Goal: Task Accomplishment & Management: Manage account settings

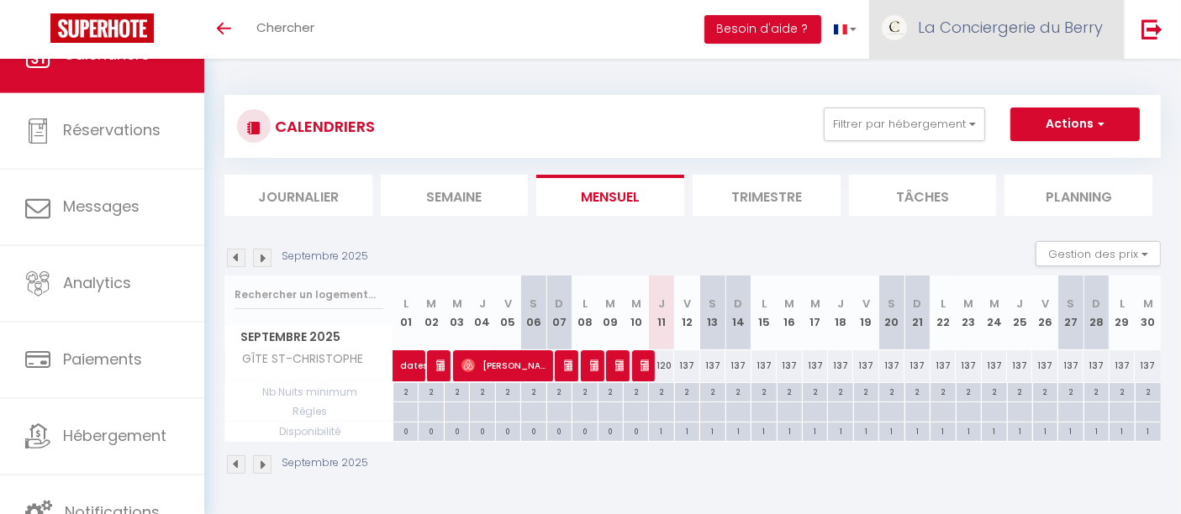
click at [976, 3] on link "La Conciergerie du Berry" at bounding box center [996, 29] width 255 height 59
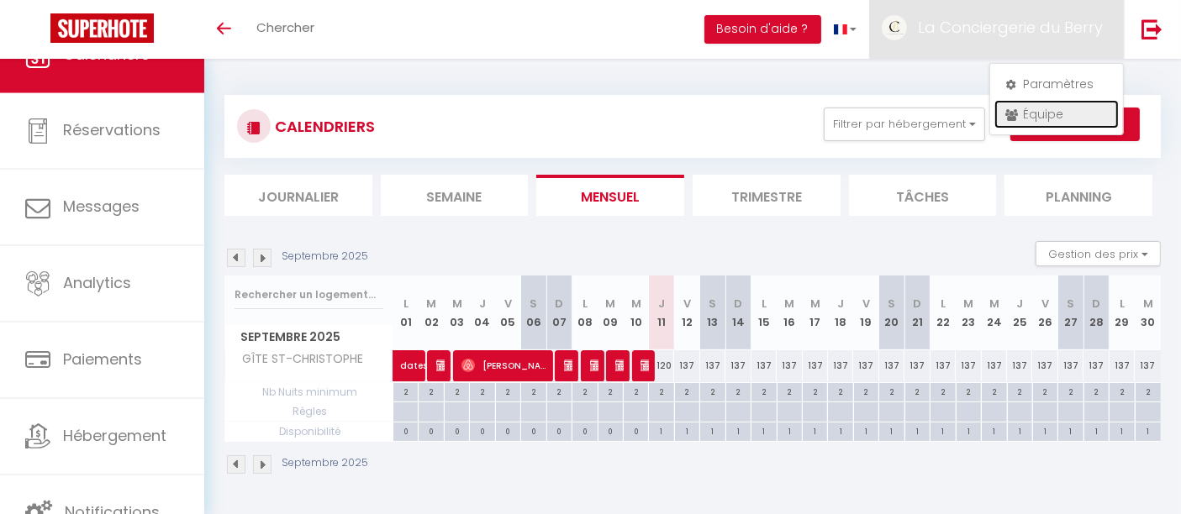
click at [1035, 121] on link "Équipe" at bounding box center [1056, 114] width 124 height 29
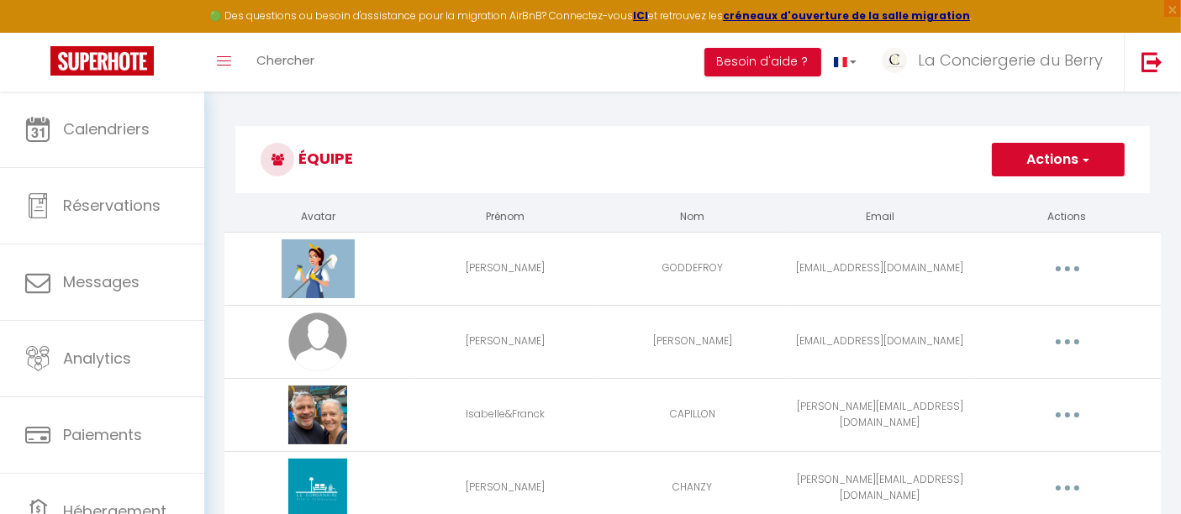
click at [1061, 282] on td "Editer Supprimer" at bounding box center [1066, 268] width 187 height 73
click at [1071, 271] on button "button" at bounding box center [1067, 268] width 47 height 27
click at [1020, 300] on link "Editer" at bounding box center [1023, 307] width 124 height 29
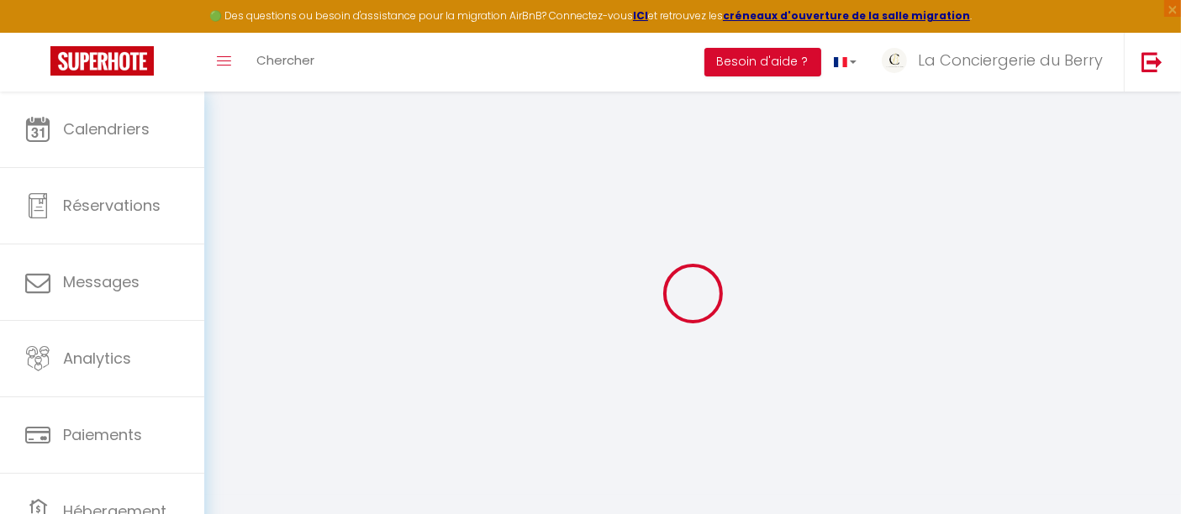
type input "[PERSON_NAME]"
type input "GODDEFROY"
type input "[EMAIL_ADDRESS][DOMAIN_NAME]"
type textarea "[URL][DOMAIN_NAME]"
checkbox input "false"
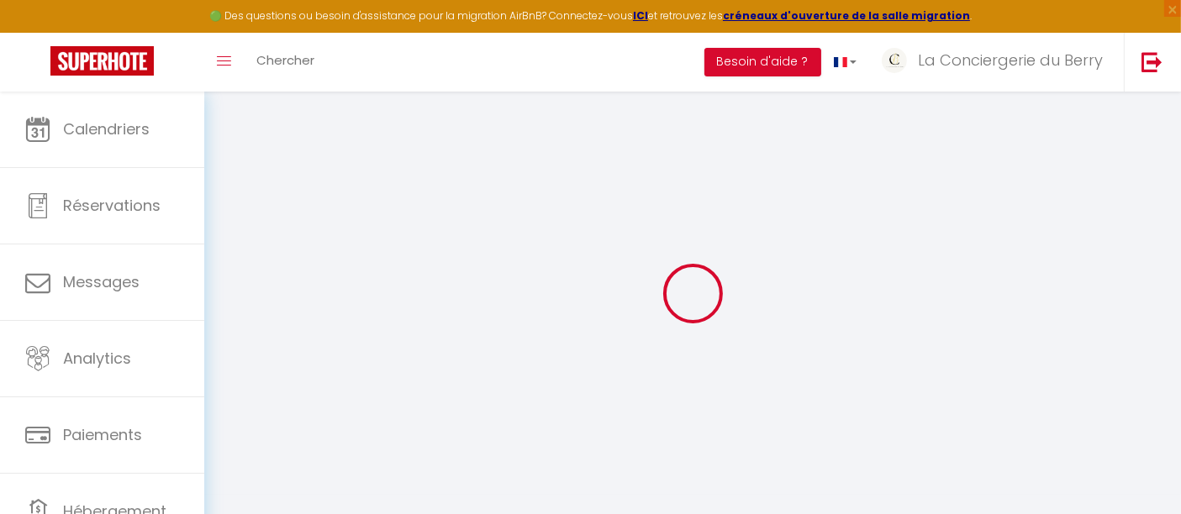
checkbox input "false"
checkbox input "true"
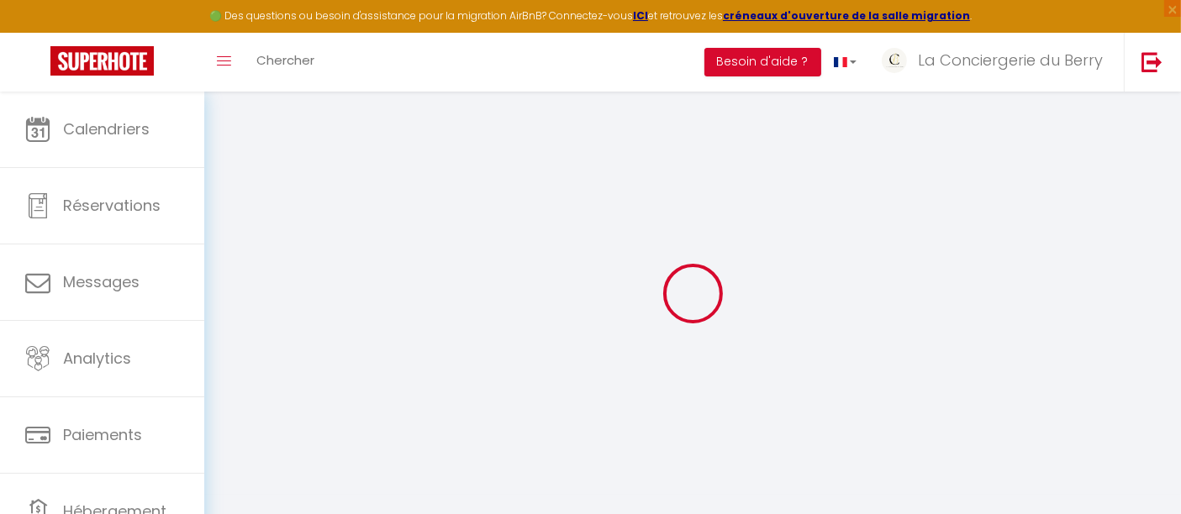
checkbox input "true"
checkbox input "false"
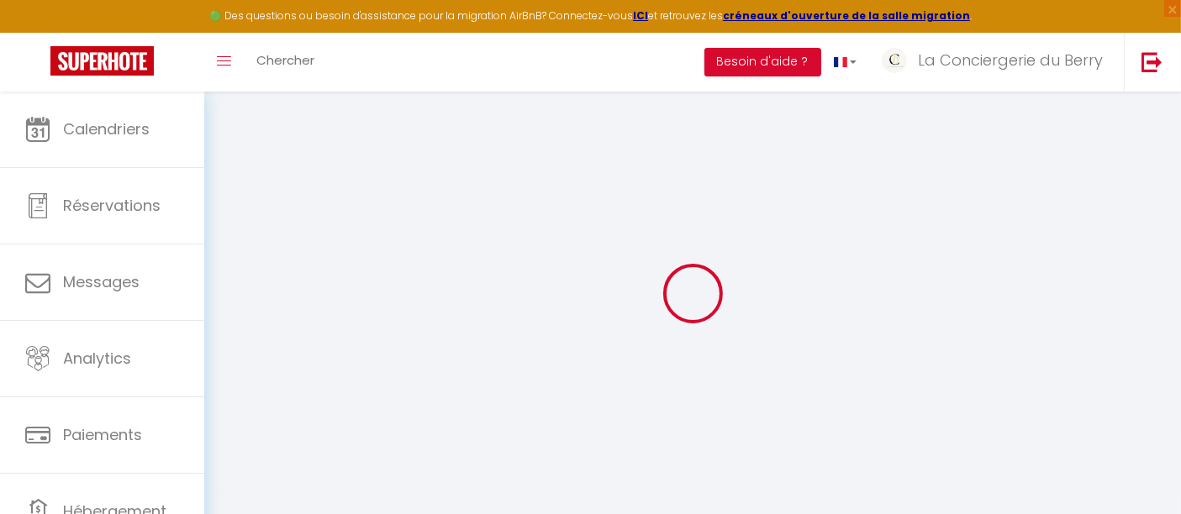
checkbox input "false"
checkbox input "true"
checkbox input "false"
select select
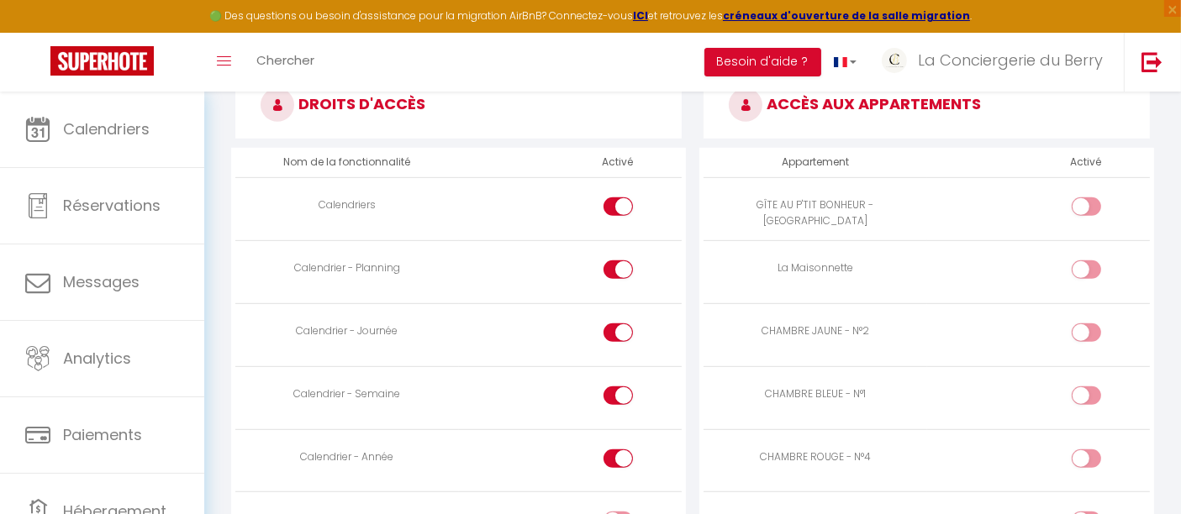
scroll to position [927, 0]
click at [622, 208] on input "checkbox" at bounding box center [632, 208] width 29 height 25
checkbox input "false"
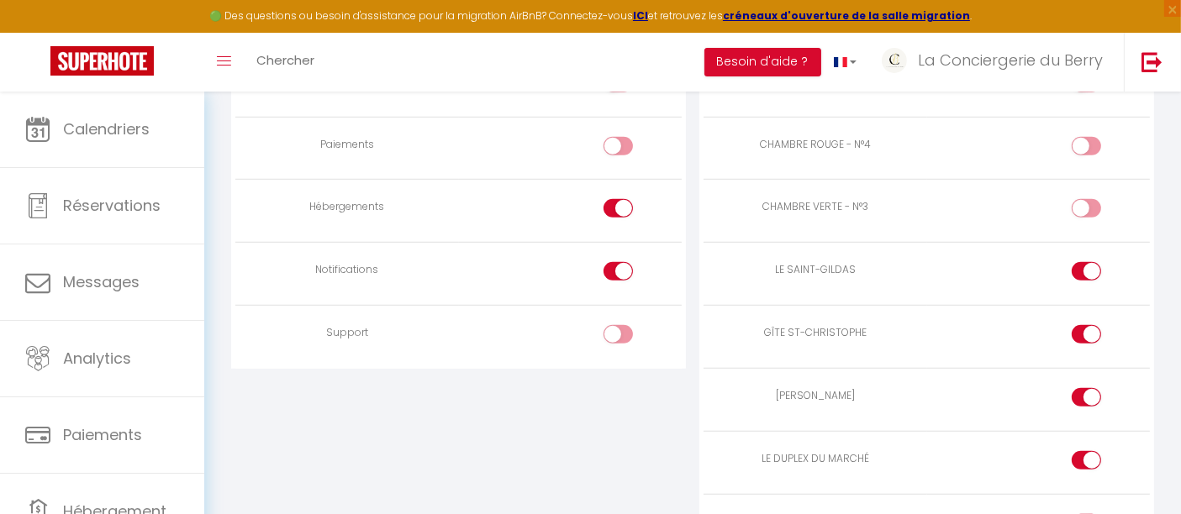
scroll to position [1239, 0]
click at [622, 210] on input "checkbox" at bounding box center [632, 210] width 29 height 25
checkbox input "false"
click at [626, 268] on input "checkbox" at bounding box center [632, 273] width 29 height 25
checkbox input "false"
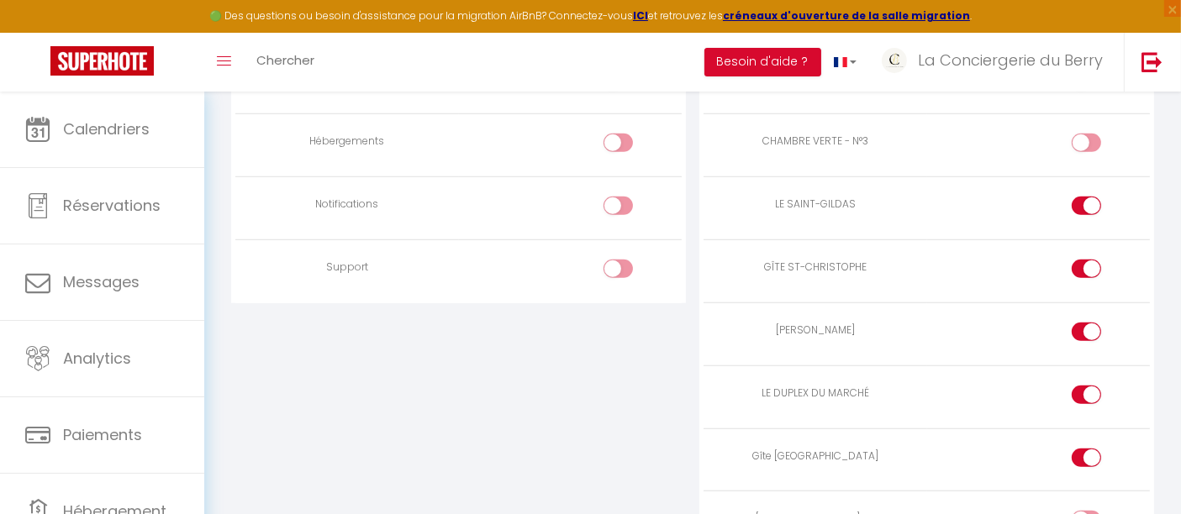
scroll to position [1304, 0]
click at [1082, 213] on label at bounding box center [1085, 208] width 29 height 25
click at [1086, 213] on input "checkbox" at bounding box center [1100, 208] width 29 height 25
checkbox input "false"
click at [1082, 261] on div at bounding box center [1085, 268] width 29 height 18
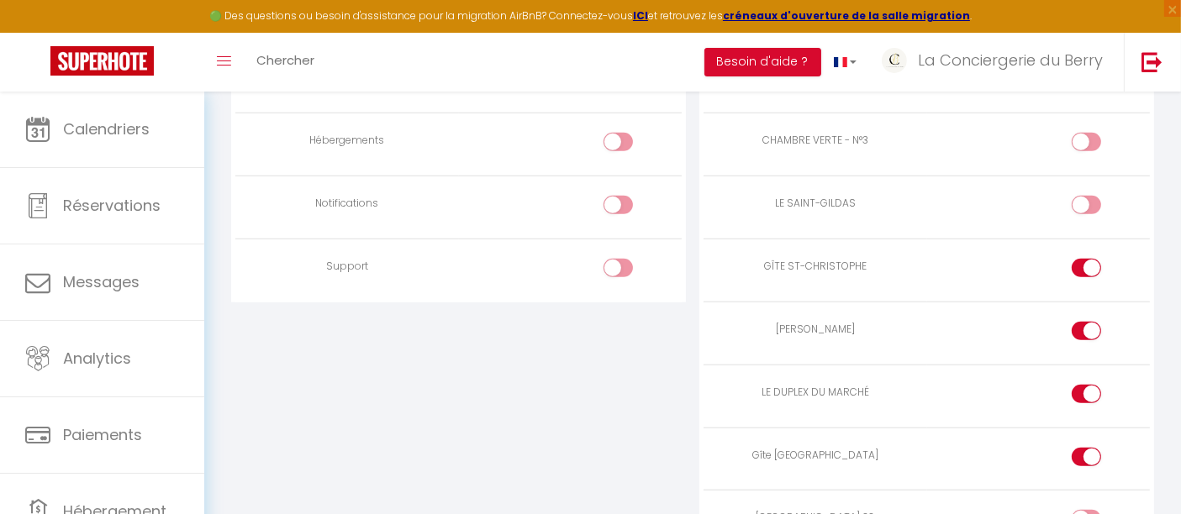
click at [1086, 261] on input "checkbox" at bounding box center [1100, 271] width 29 height 25
checkbox input "false"
click at [1084, 322] on div at bounding box center [1085, 331] width 29 height 18
click at [1086, 322] on input "checkbox" at bounding box center [1100, 334] width 29 height 25
checkbox input "false"
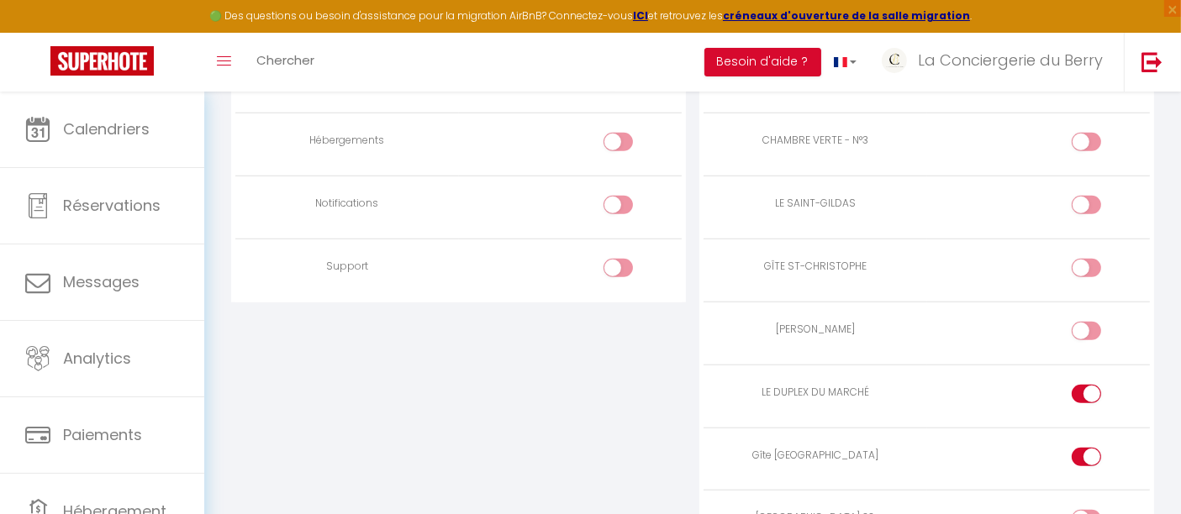
click at [1083, 368] on td at bounding box center [1038, 396] width 223 height 63
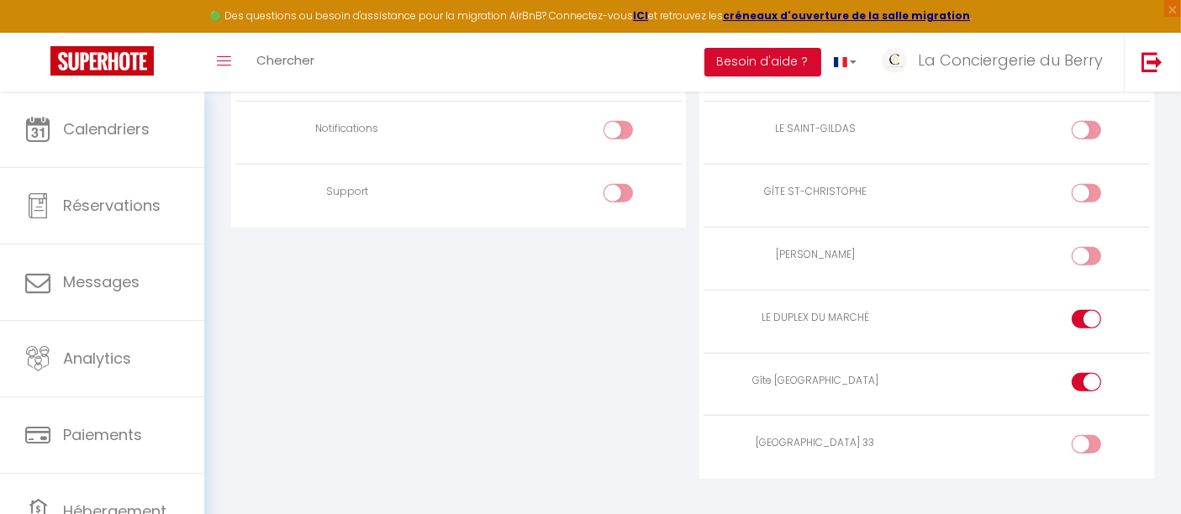
scroll to position [1403, 0]
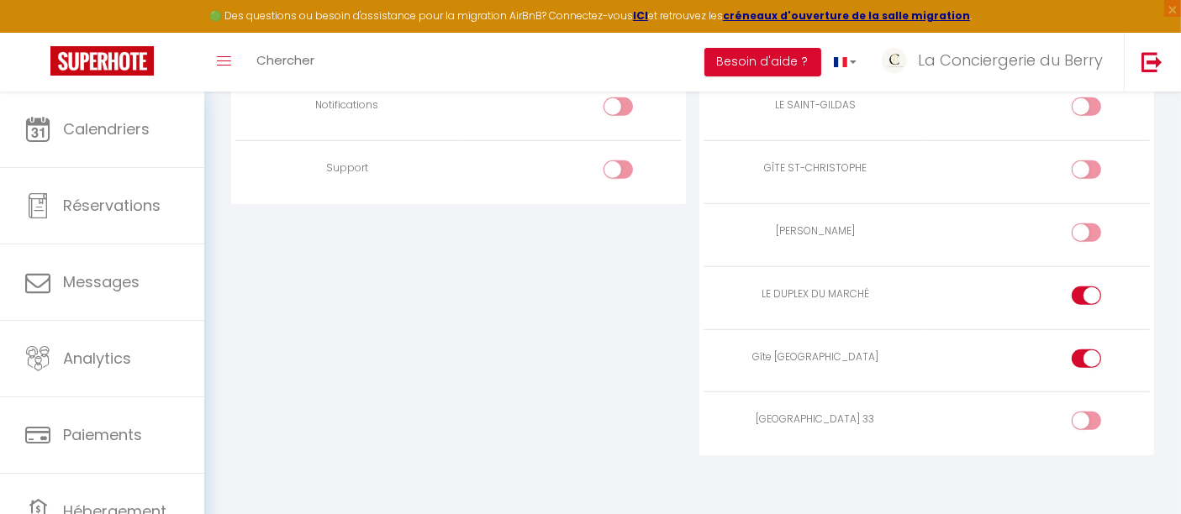
click at [1082, 292] on div at bounding box center [1085, 296] width 29 height 18
click at [1086, 292] on input "checkbox" at bounding box center [1100, 299] width 29 height 25
checkbox input "false"
click at [1092, 355] on input "checkbox" at bounding box center [1100, 362] width 29 height 25
checkbox input "false"
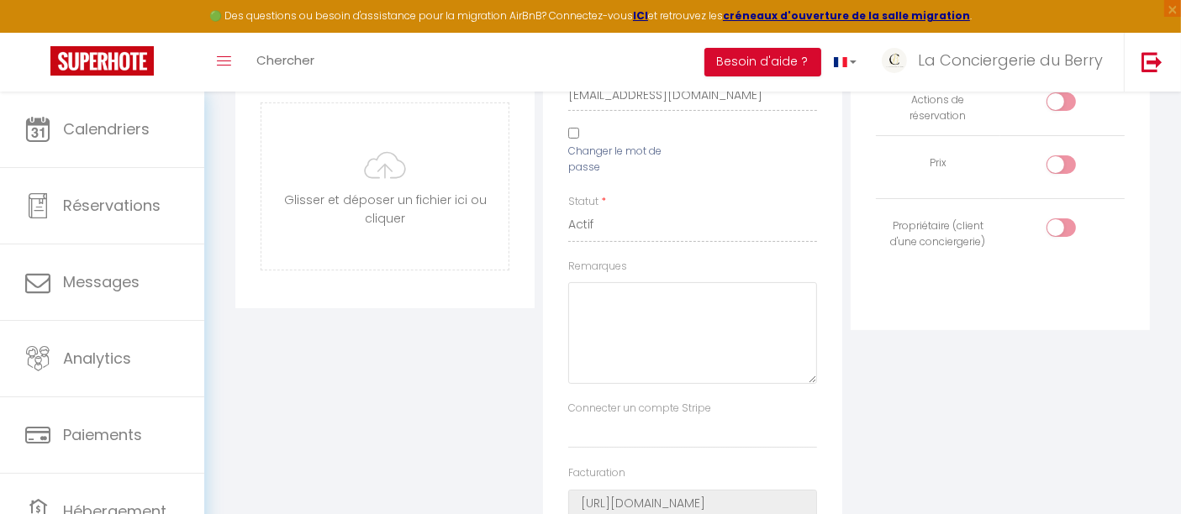
scroll to position [0, 0]
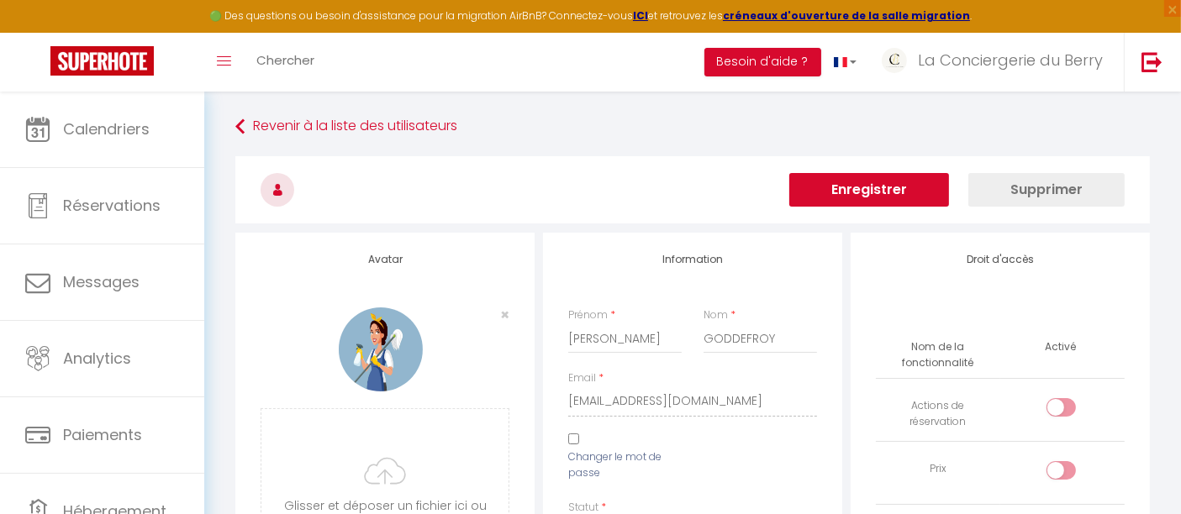
click at [930, 186] on button "Enregistrer" at bounding box center [869, 190] width 160 height 34
